Goal: Task Accomplishment & Management: Complete application form

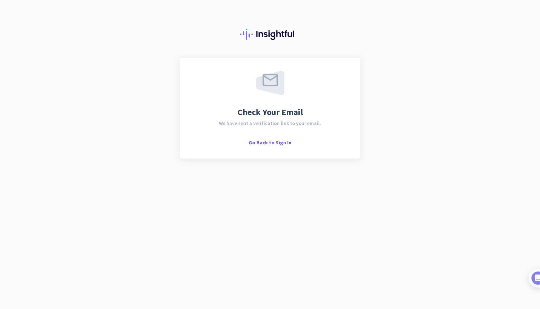
click at [428, 1] on div at bounding box center [270, 29] width 540 height 58
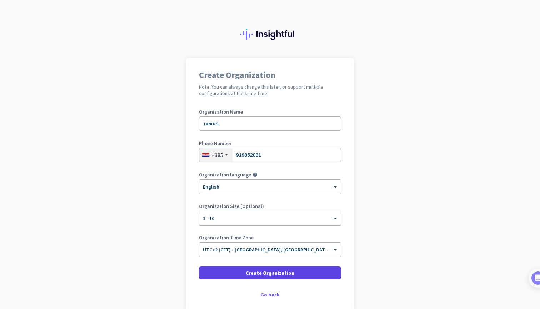
click at [296, 270] on span at bounding box center [270, 272] width 142 height 17
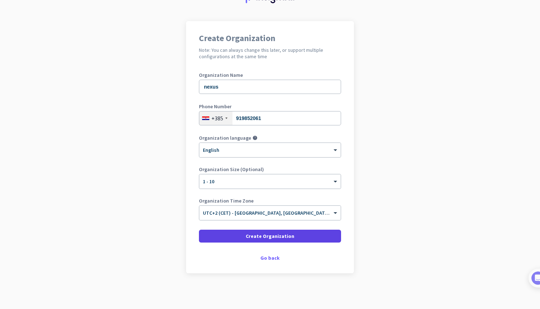
scroll to position [37, 0]
click at [301, 236] on span at bounding box center [270, 235] width 142 height 17
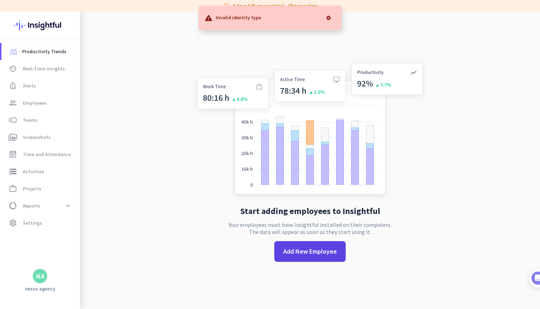
click at [298, 249] on span "Add New Employee" at bounding box center [310, 251] width 54 height 9
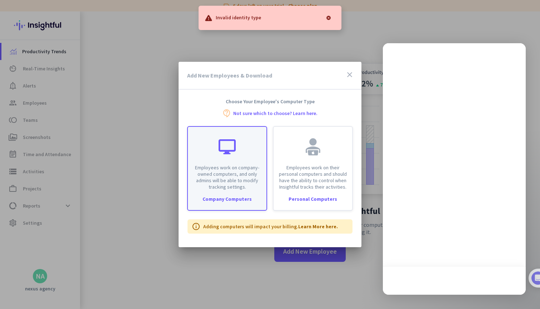
click at [236, 182] on p "Employees work on company-owned computers, and only admins will be able to modi…" at bounding box center [227, 177] width 70 height 26
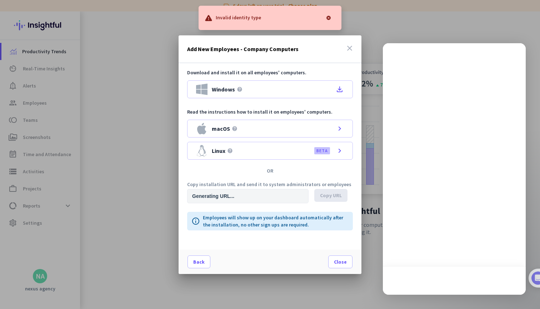
type input "[URL][DOMAIN_NAME]"
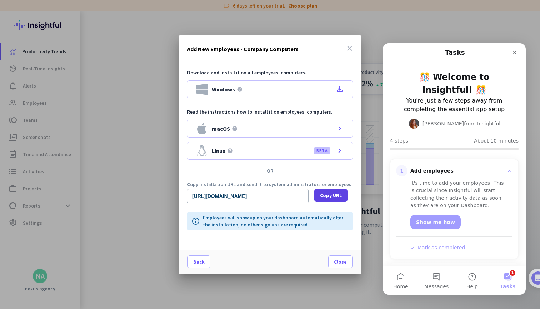
click at [330, 195] on span "Copy URL" at bounding box center [331, 195] width 22 height 7
click at [330, 195] on span "Copied" at bounding box center [337, 196] width 17 height 6
click at [137, 183] on div at bounding box center [270, 154] width 540 height 309
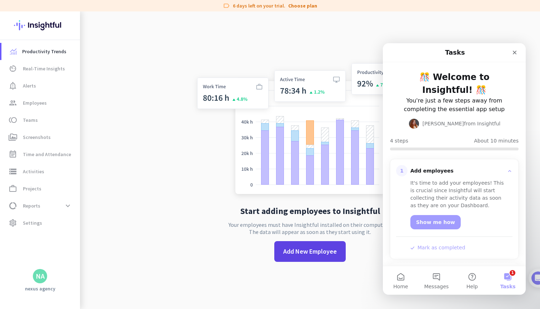
click at [299, 253] on span "Add New Employee" at bounding box center [310, 251] width 54 height 9
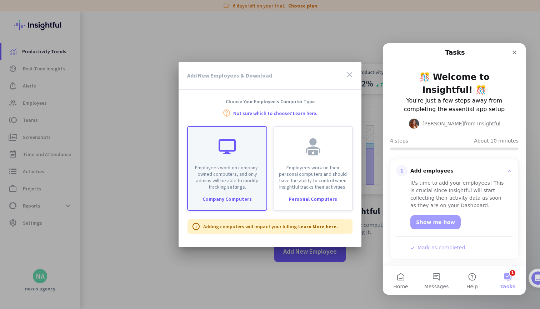
click at [226, 182] on p "Employees work on company-owned computers, and only admins will be able to modi…" at bounding box center [227, 177] width 70 height 26
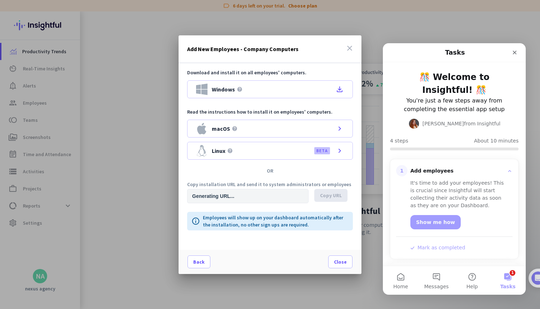
type input "[URL][DOMAIN_NAME]"
click at [329, 198] on span "Copy URL" at bounding box center [331, 195] width 22 height 7
click at [346, 47] on icon "close" at bounding box center [349, 48] width 9 height 9
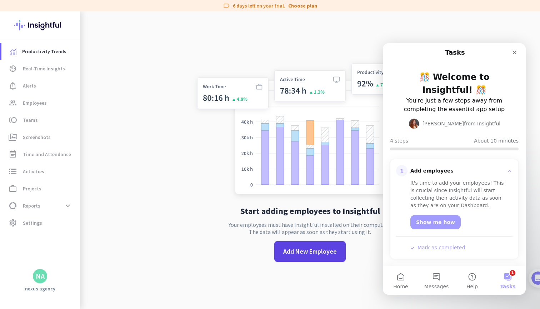
click at [318, 254] on span "Add New Employee" at bounding box center [310, 251] width 54 height 9
click at [301, 257] on span at bounding box center [309, 251] width 71 height 17
click at [516, 54] on icon "Close" at bounding box center [514, 53] width 4 height 4
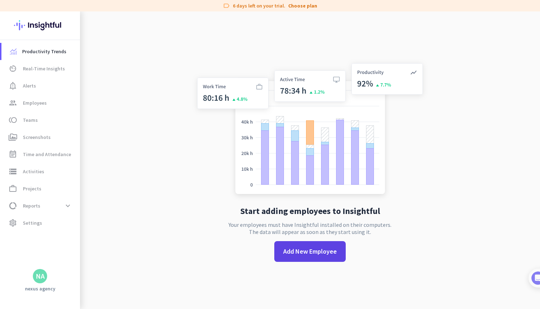
click at [329, 254] on span "Add New Employee" at bounding box center [310, 251] width 54 height 9
